Goal: Transaction & Acquisition: Purchase product/service

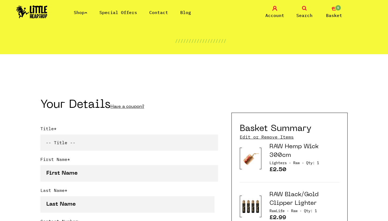
scroll to position [76, 0]
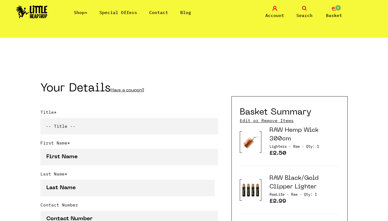
click at [280, 120] on link "Edit or Remove Items" at bounding box center [267, 120] width 54 height 6
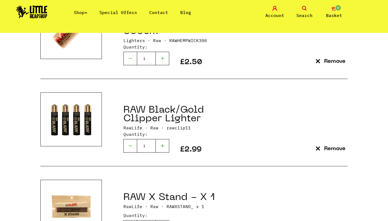
scroll to position [67, 0]
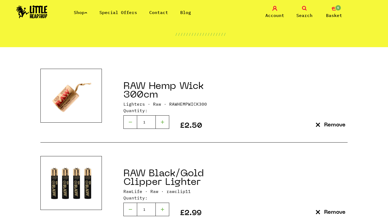
click at [322, 126] on button "Remove" at bounding box center [331, 125] width 34 height 7
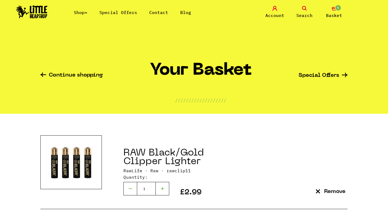
click at [335, 192] on p "Remove" at bounding box center [334, 192] width 21 height 6
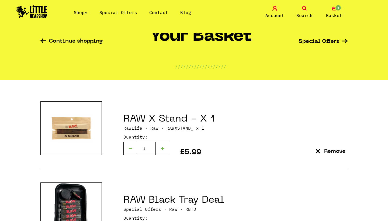
scroll to position [38, 0]
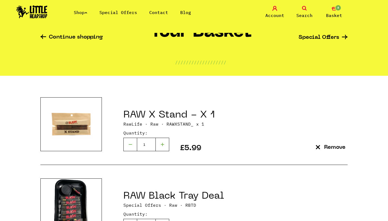
click at [331, 145] on p "Remove" at bounding box center [334, 148] width 21 height 6
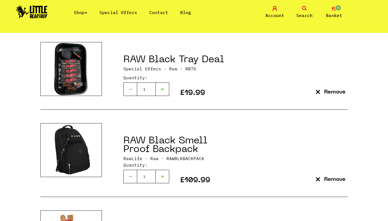
scroll to position [95, 0]
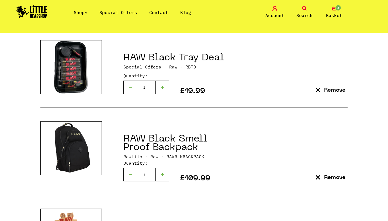
drag, startPoint x: 140, startPoint y: 138, endPoint x: 146, endPoint y: 137, distance: 5.7
click at [146, 137] on link "RAW Black Smell Proof Backpack" at bounding box center [165, 143] width 84 height 18
drag, startPoint x: 119, startPoint y: 136, endPoint x: 143, endPoint y: 136, distance: 24.0
click at [143, 136] on div "RAW Black Smell Proof Backpack RawLife · Raw · RAWBLKBACKPACK 1" at bounding box center [225, 151] width 246 height 60
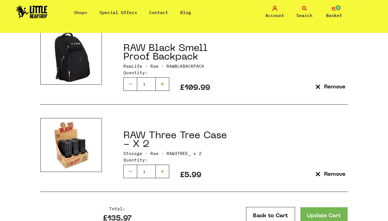
scroll to position [187, 0]
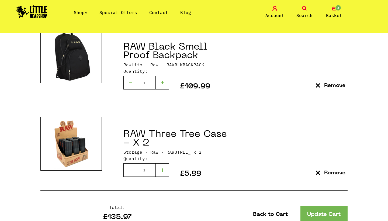
click at [261, 178] on div "RAW Three Tree Case - X 2 Storage · Raw · RAW3TREE_ x 2 1" at bounding box center [193, 146] width 307 height 87
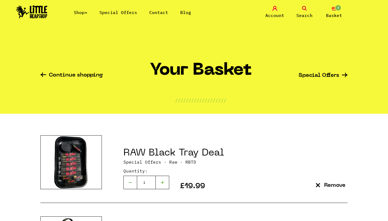
scroll to position [0, 0]
